Goal: Information Seeking & Learning: Learn about a topic

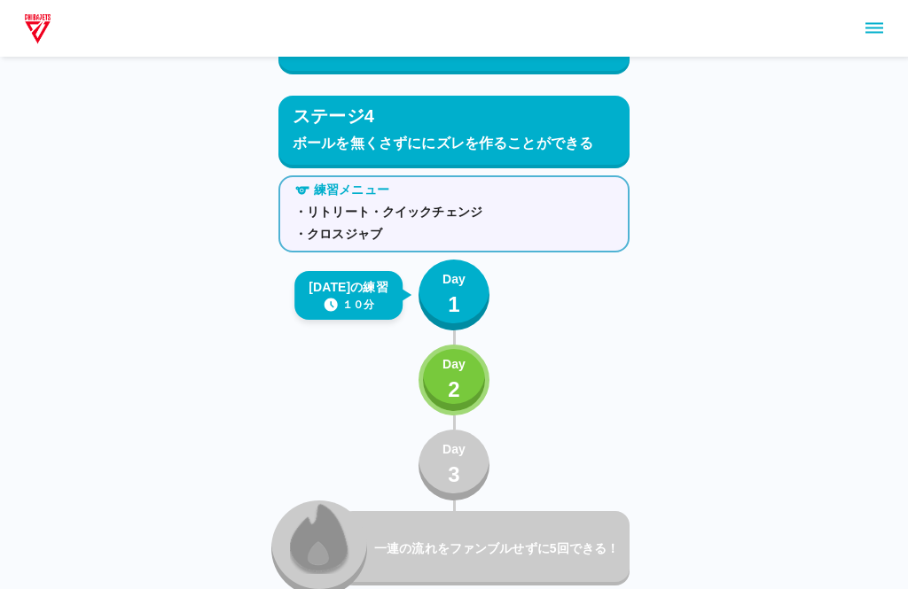
scroll to position [4971, 0]
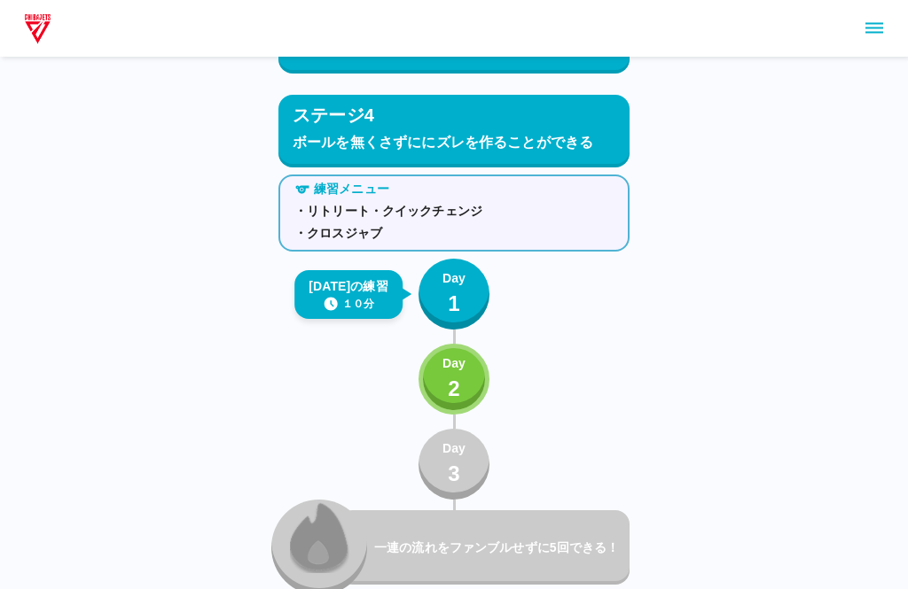
click at [471, 282] on button "Day 1" at bounding box center [453, 294] width 71 height 71
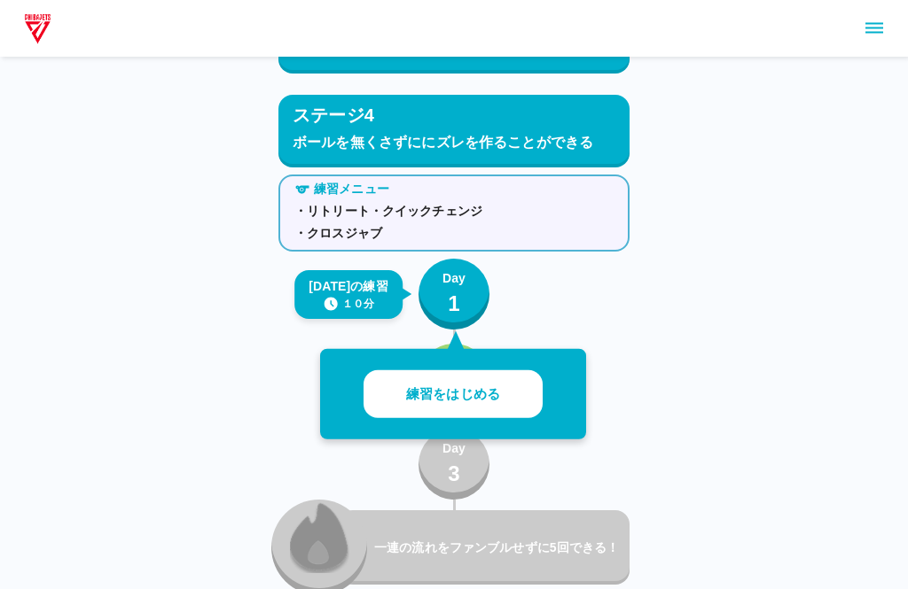
click at [510, 381] on button "練習をはじめる" at bounding box center [452, 395] width 179 height 49
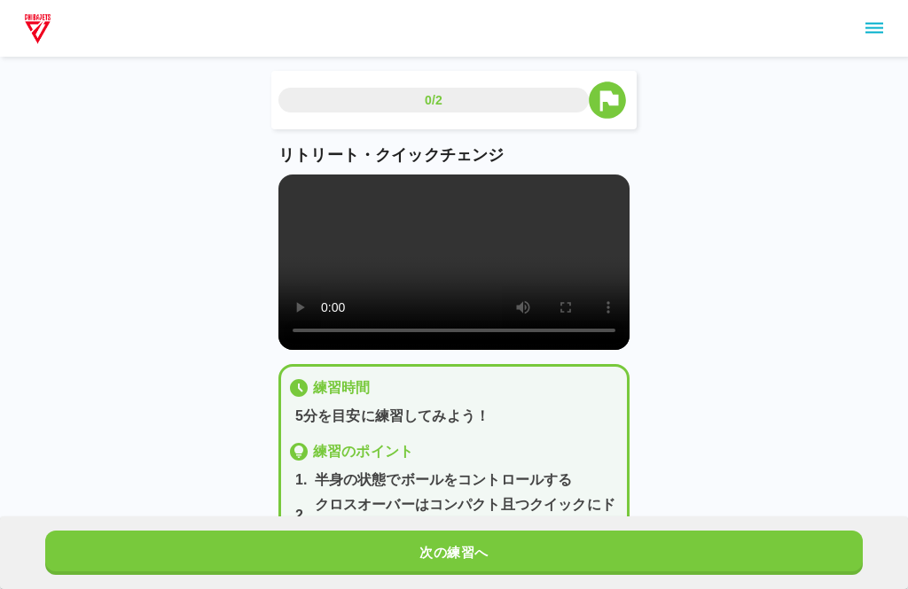
click at [885, 37] on button "sidemenu" at bounding box center [874, 28] width 30 height 30
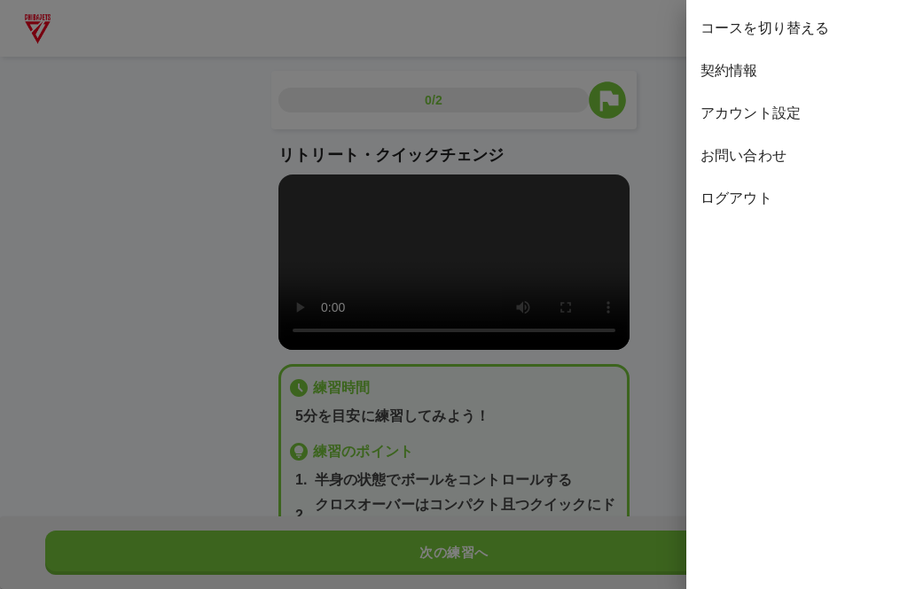
click at [759, 210] on div "ログアウト" at bounding box center [797, 198] width 222 height 43
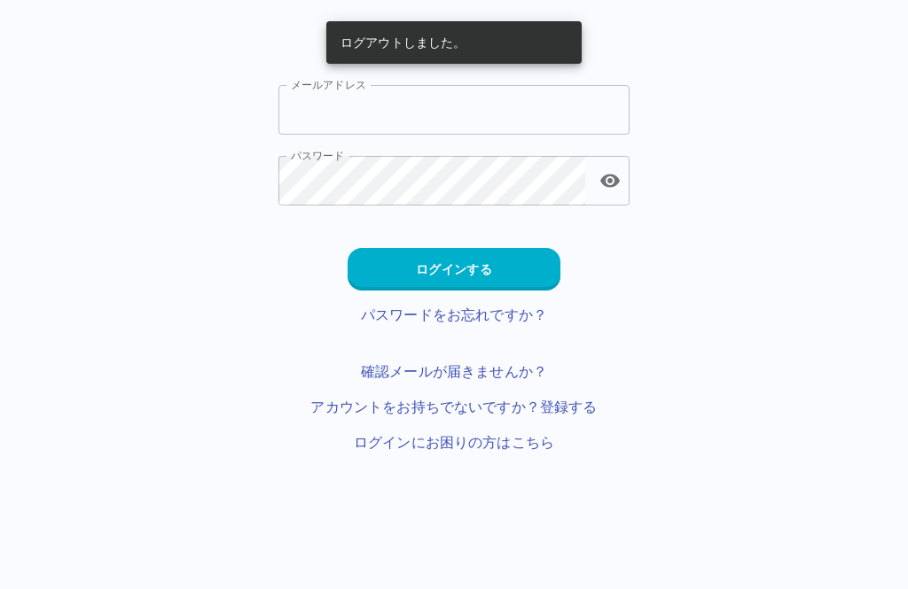
click at [537, 105] on input "メールアドレス" at bounding box center [453, 110] width 351 height 50
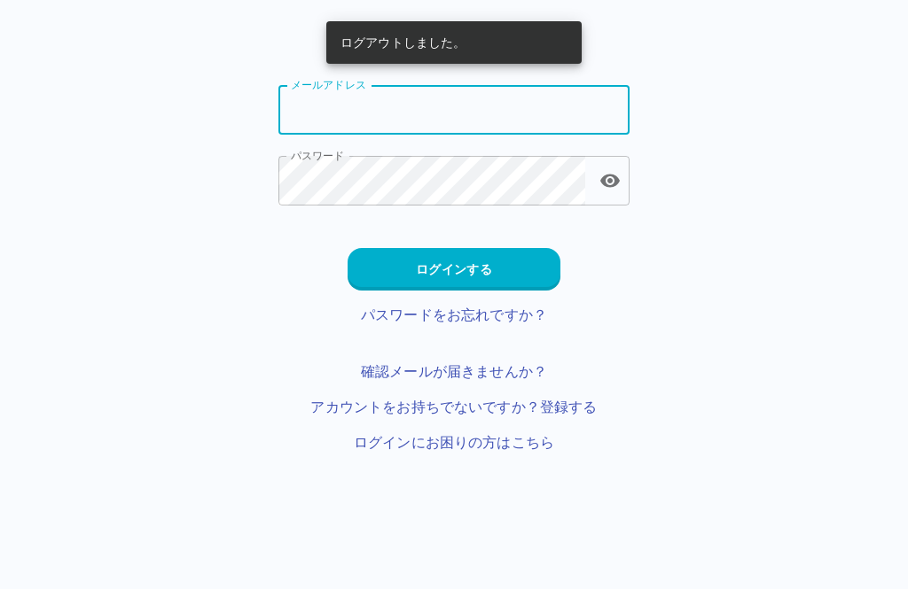
click at [490, 106] on input "メールアドレス" at bounding box center [453, 110] width 351 height 50
type input "**********"
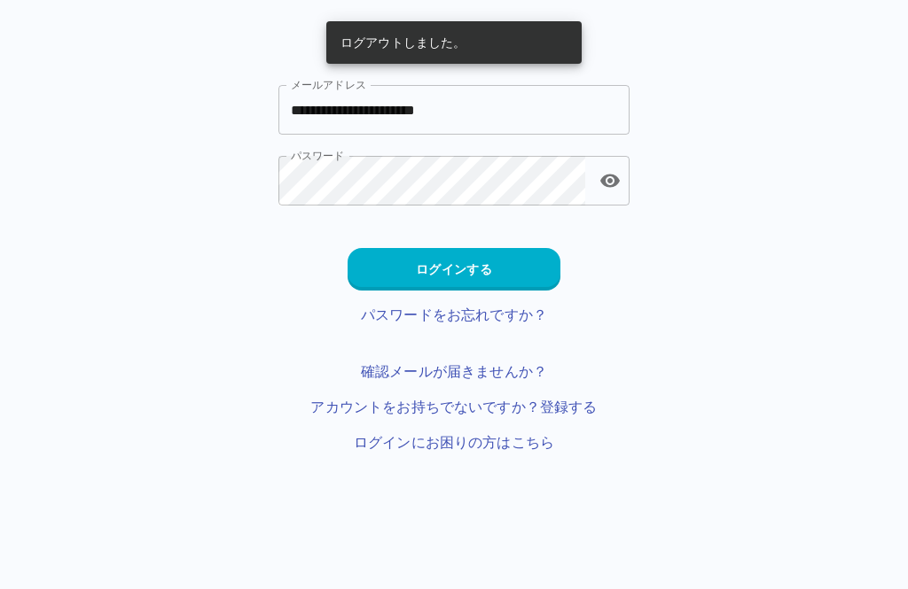
click at [546, 280] on button "ログインする" at bounding box center [453, 269] width 213 height 43
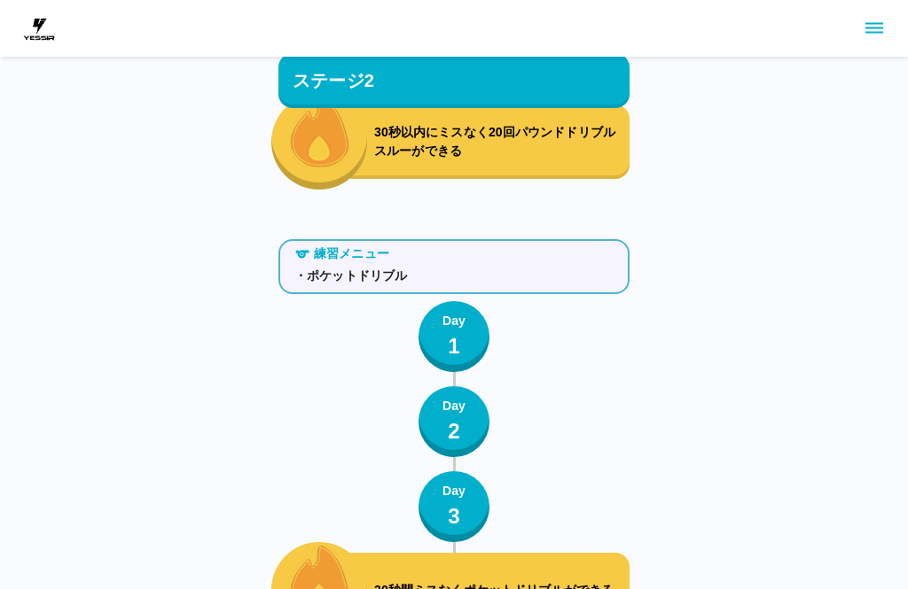
scroll to position [7466, 0]
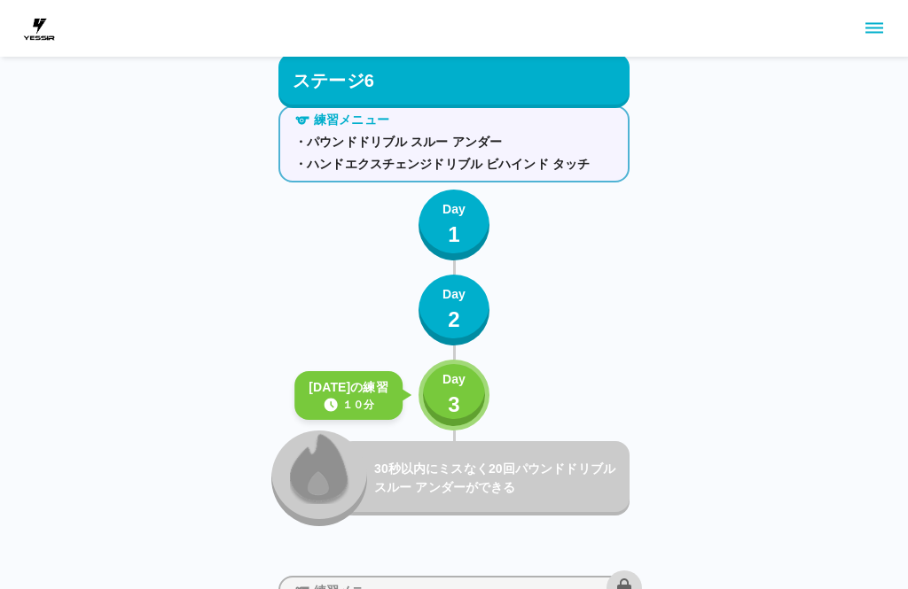
click at [466, 216] on button "Day 1" at bounding box center [453, 226] width 71 height 71
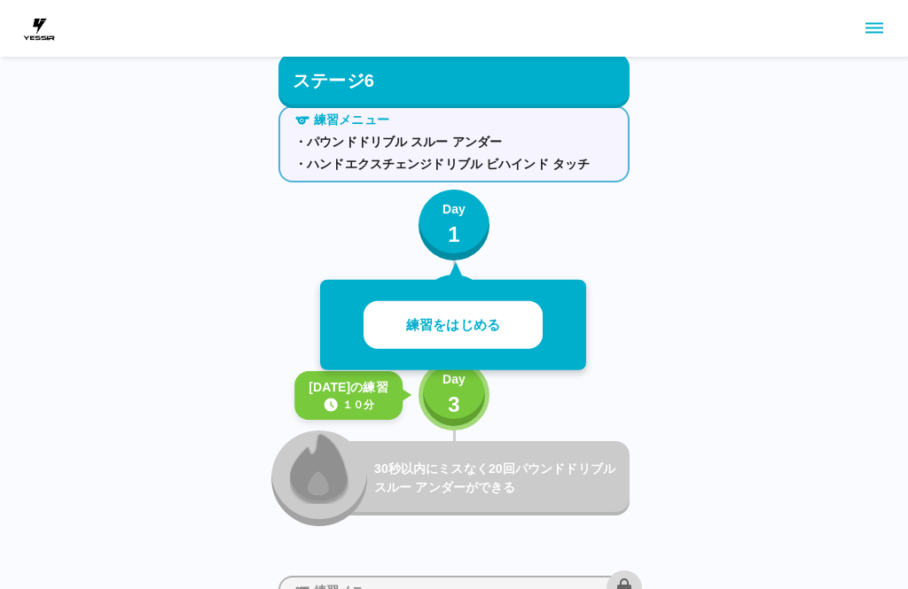
scroll to position [7365, 0]
click at [537, 316] on button "練習をはじめる" at bounding box center [452, 325] width 179 height 49
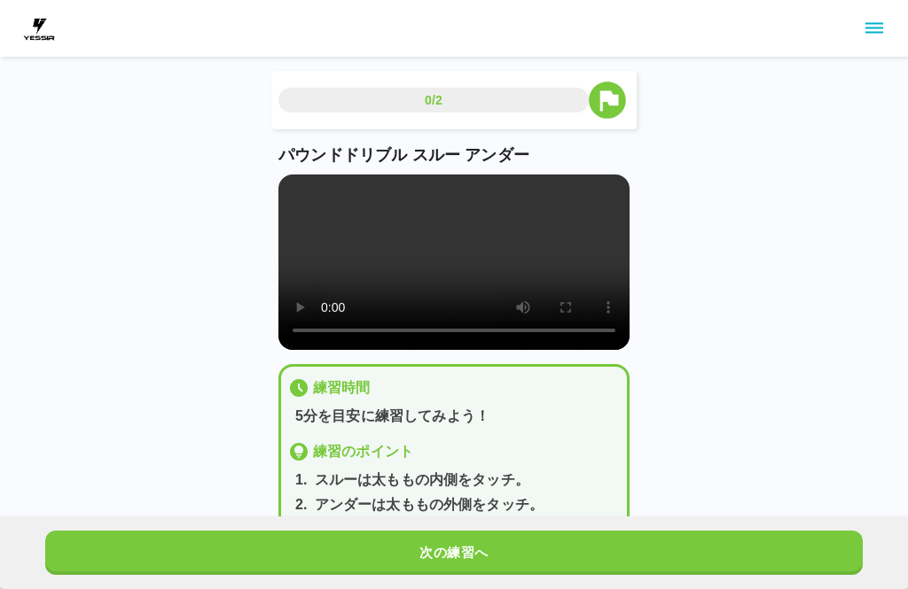
click at [347, 207] on video at bounding box center [453, 263] width 351 height 176
click at [317, 210] on video at bounding box center [453, 263] width 351 height 176
click at [290, 176] on video at bounding box center [453, 263] width 351 height 176
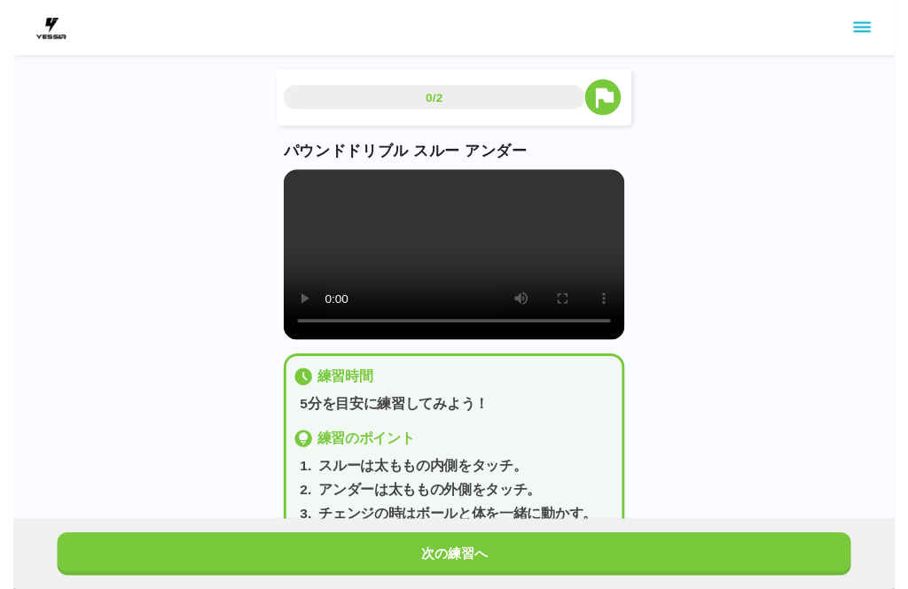
scroll to position [18, 0]
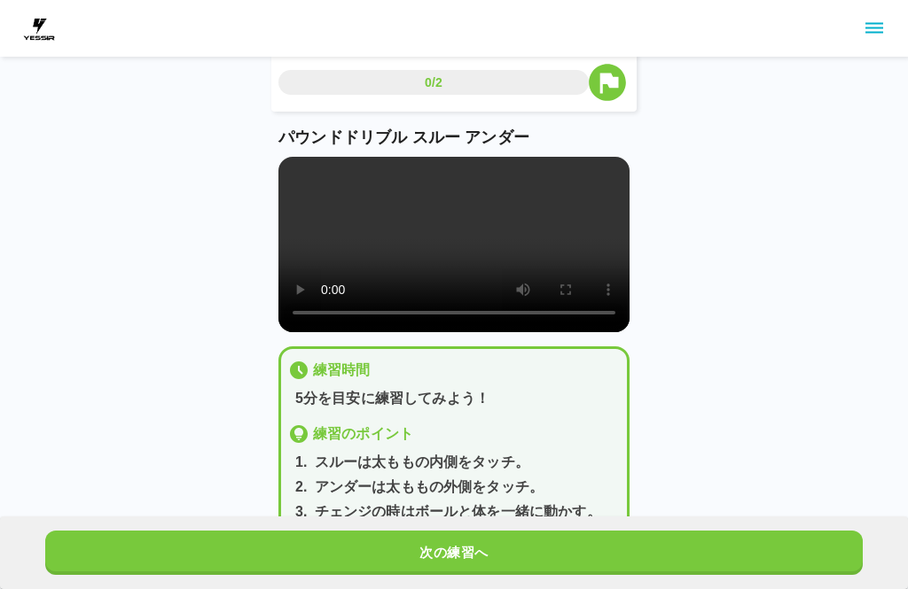
click at [305, 154] on div "パウンドドリブル スルー アンダー" at bounding box center [453, 229] width 351 height 207
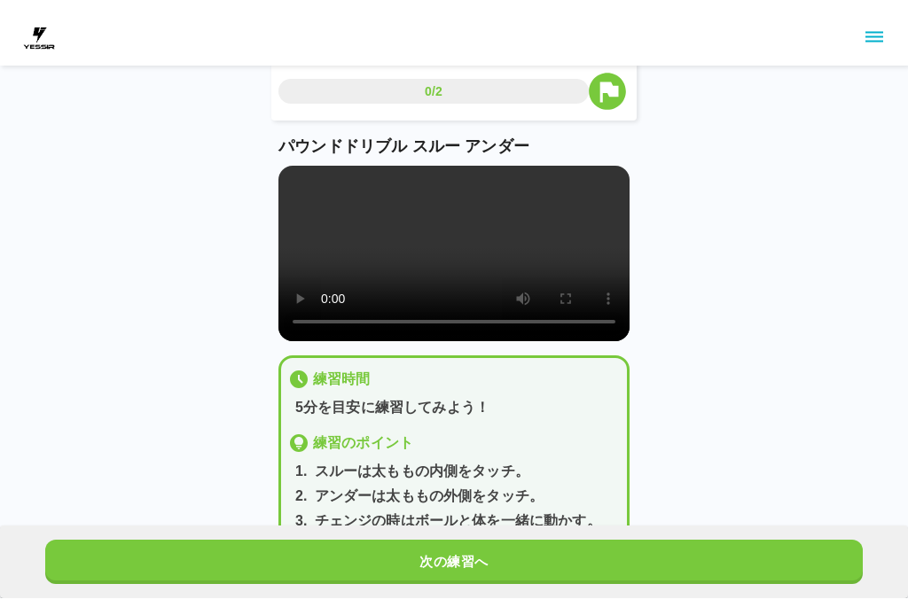
scroll to position [0, 0]
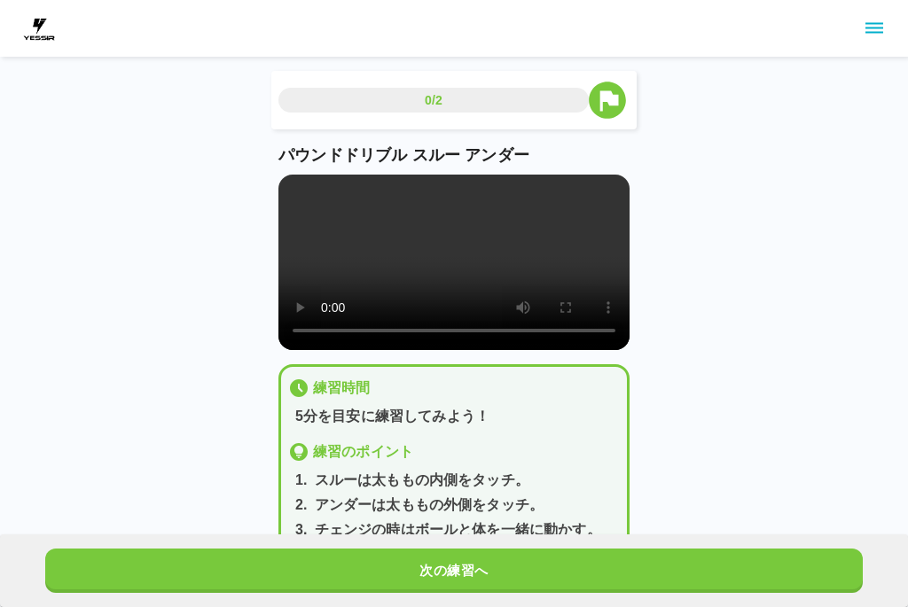
click at [292, 187] on video at bounding box center [453, 263] width 351 height 176
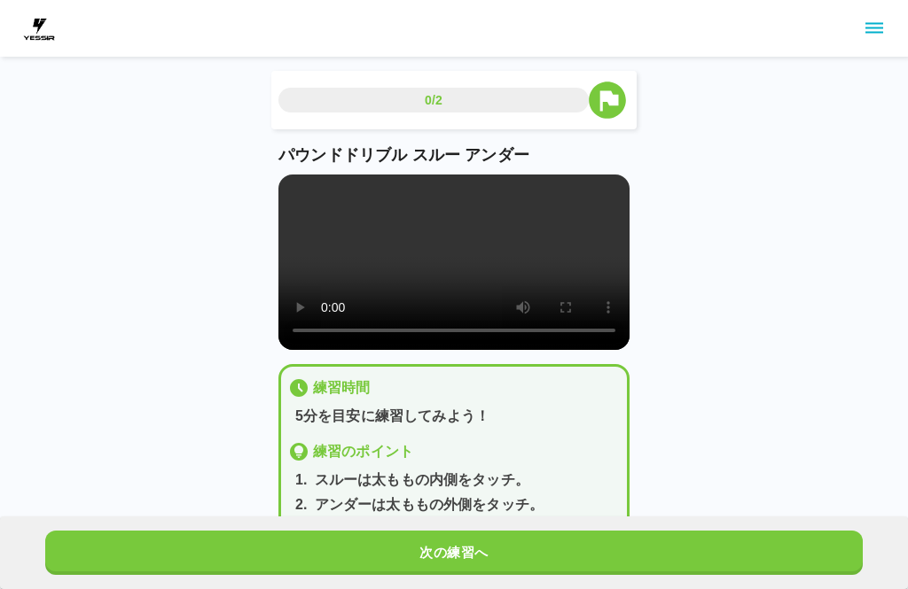
scroll to position [18, 0]
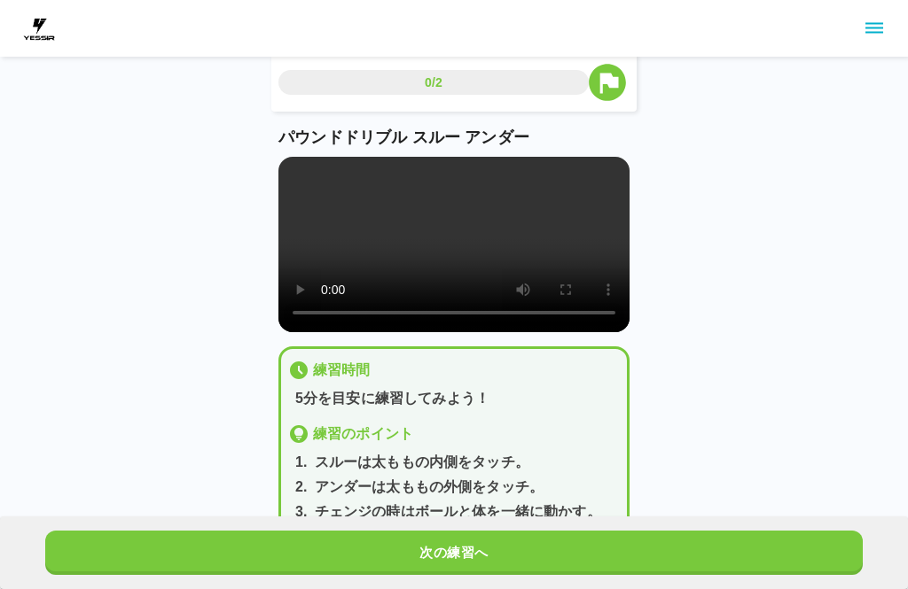
click at [495, 547] on button "次の練習へ" at bounding box center [453, 553] width 817 height 44
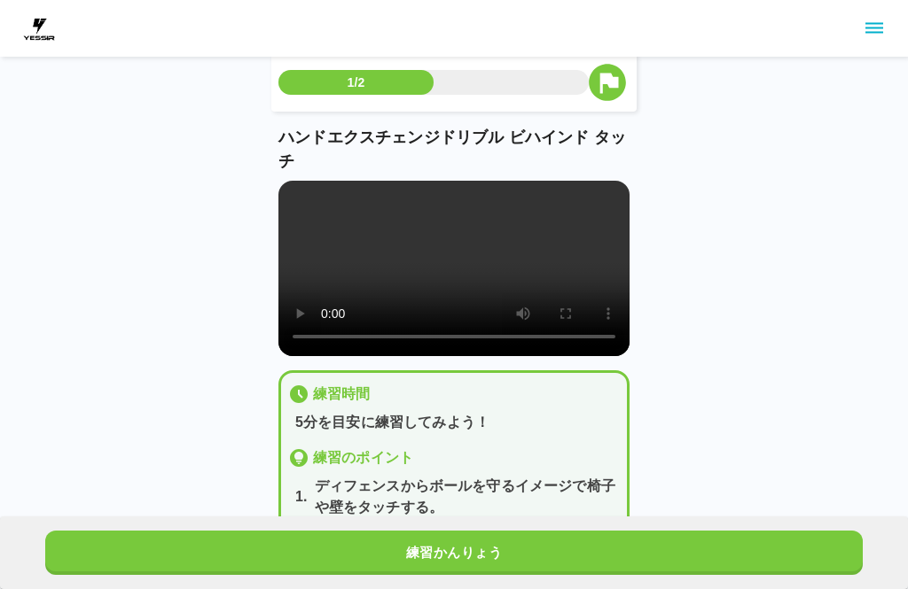
scroll to position [0, 0]
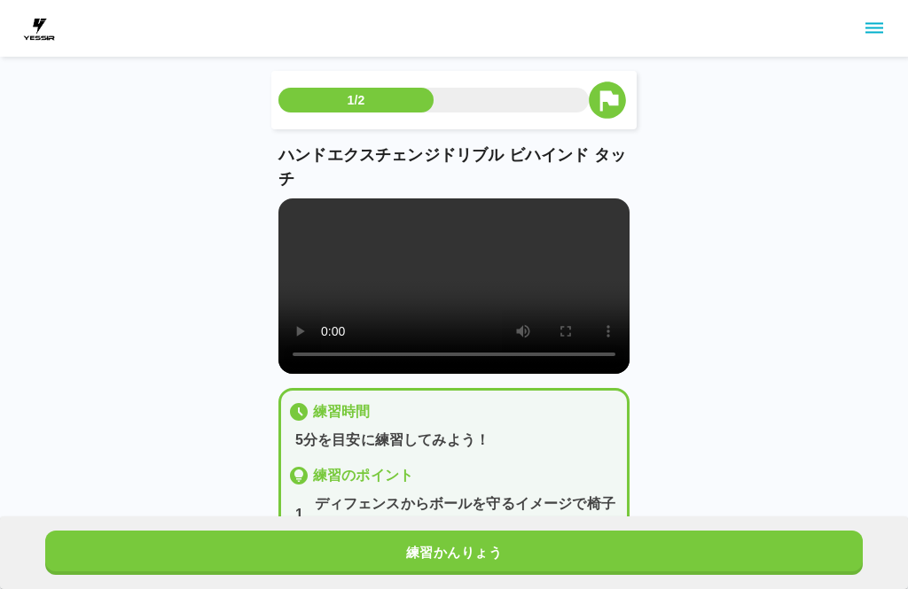
click at [682, 565] on button "練習かんりょう" at bounding box center [453, 553] width 817 height 44
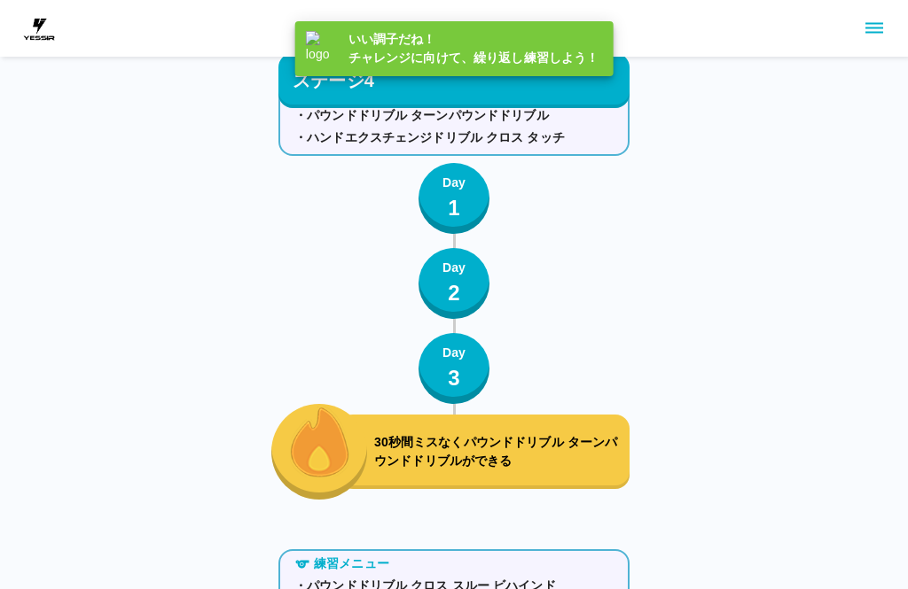
scroll to position [7466, 0]
